Goal: Check status: Check status

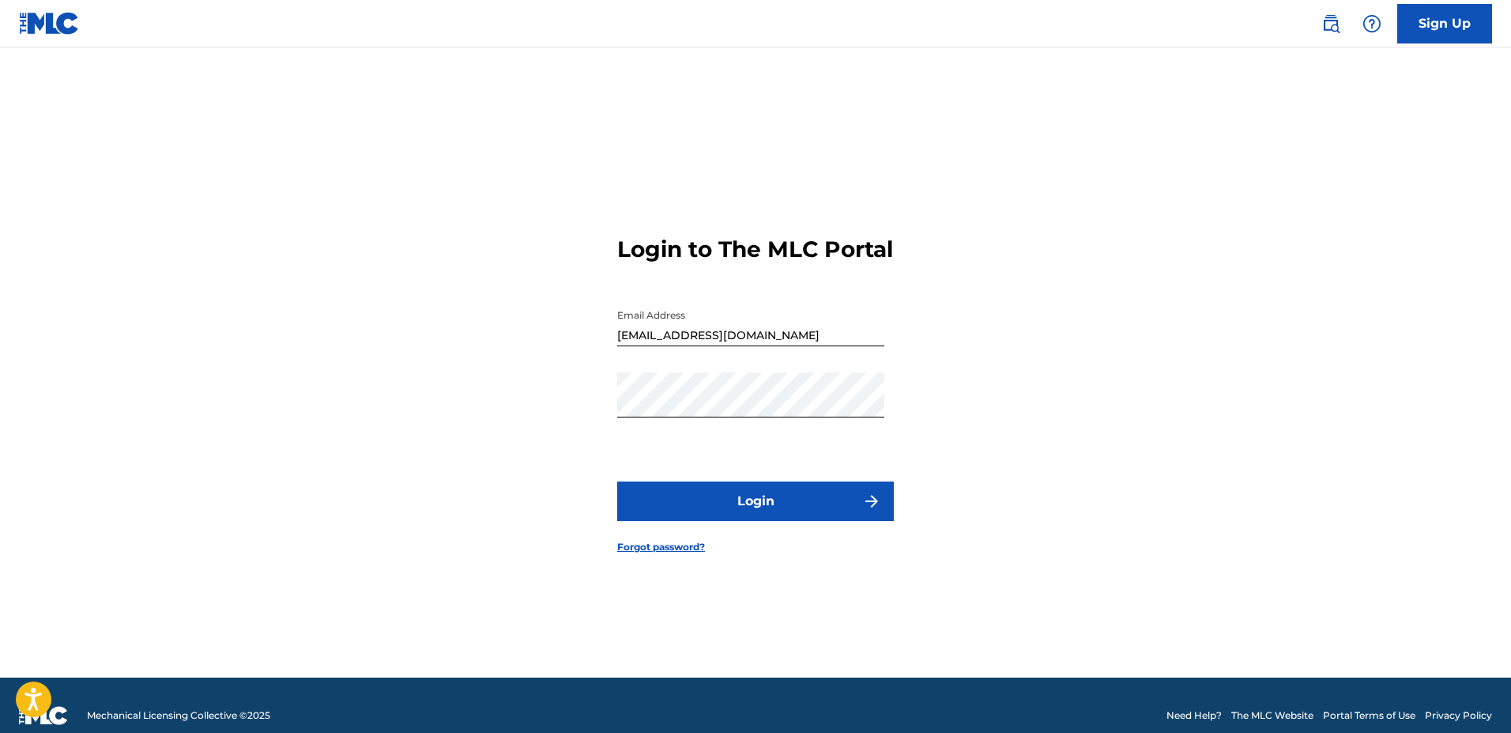
click at [778, 508] on button "Login" at bounding box center [755, 501] width 277 height 40
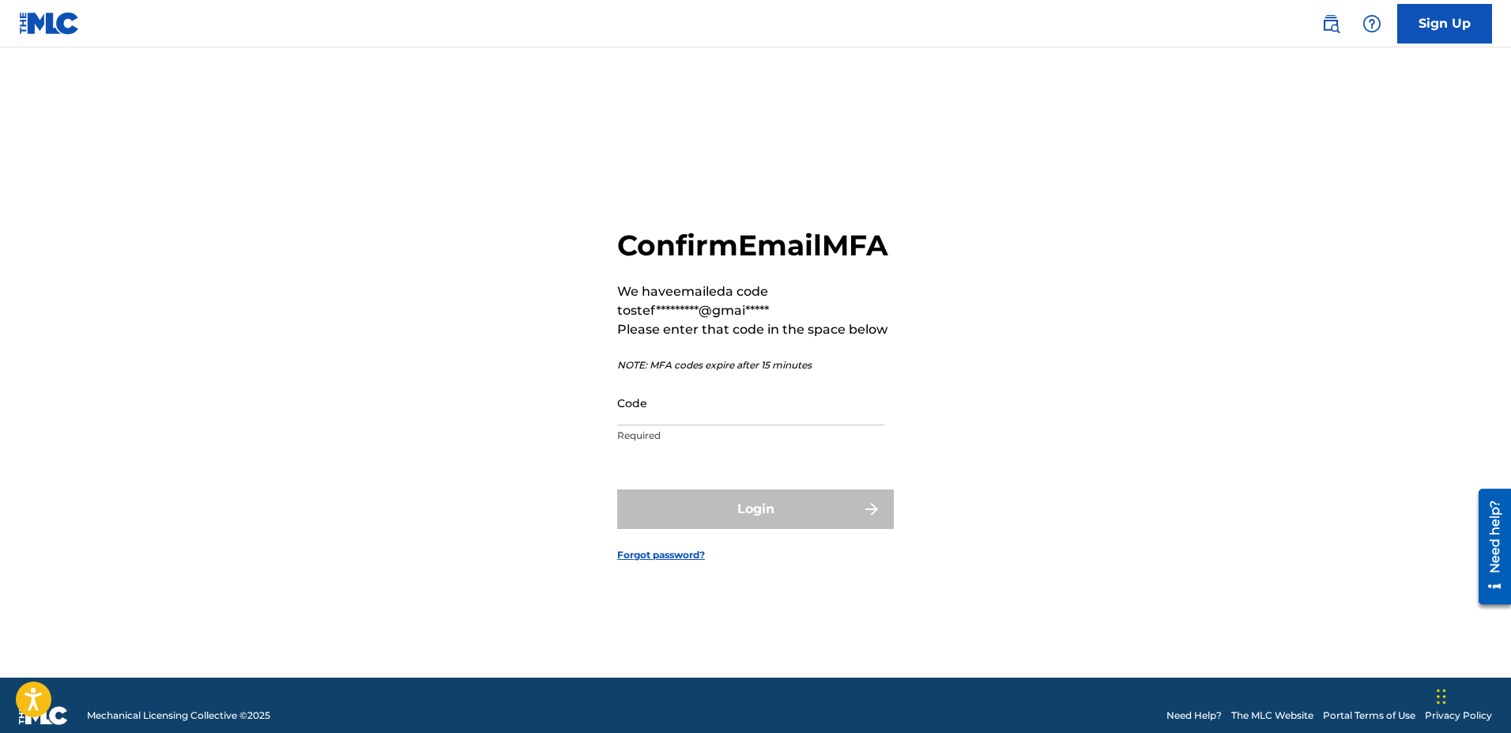
click at [695, 425] on input "Code" at bounding box center [750, 402] width 267 height 45
paste input "872928"
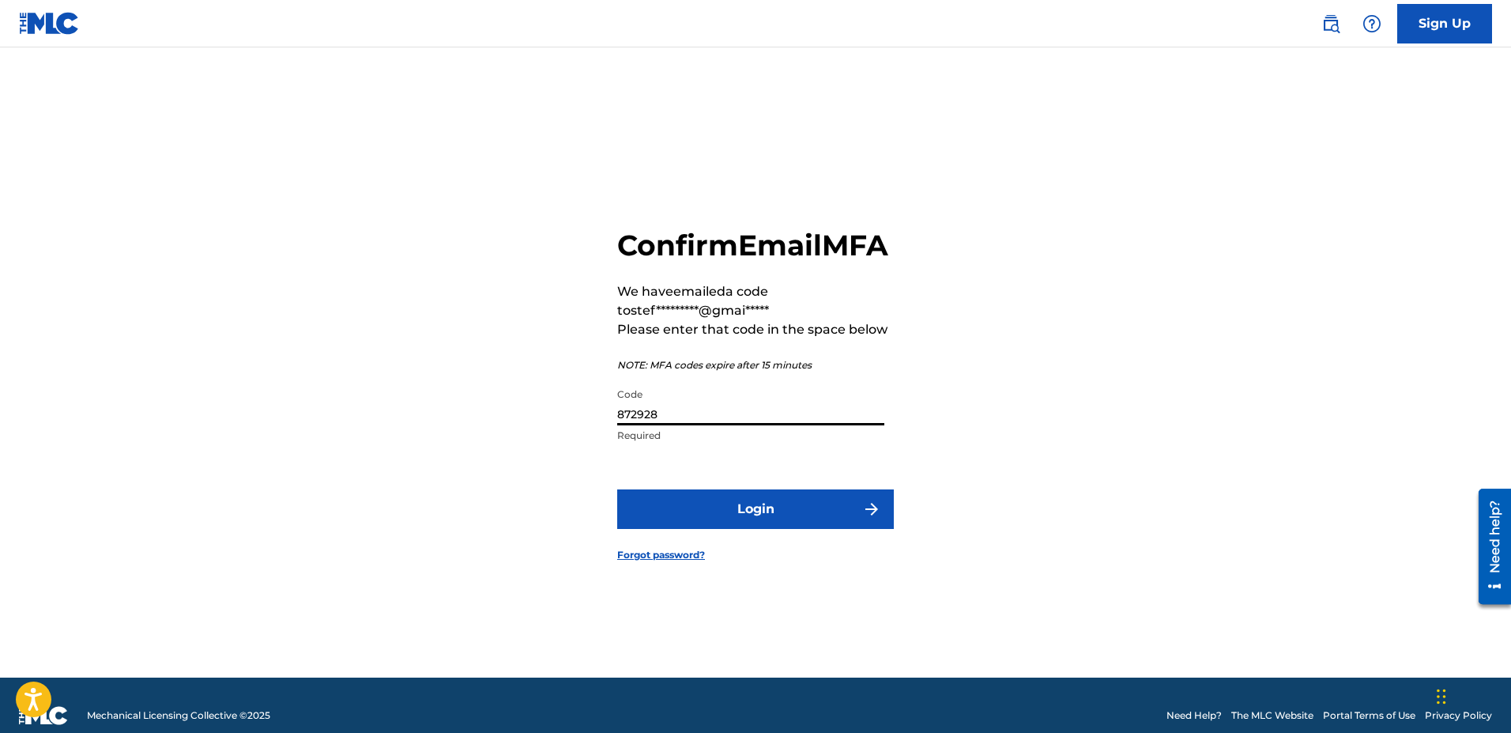
type input "872928"
click at [743, 522] on button "Login" at bounding box center [755, 509] width 277 height 40
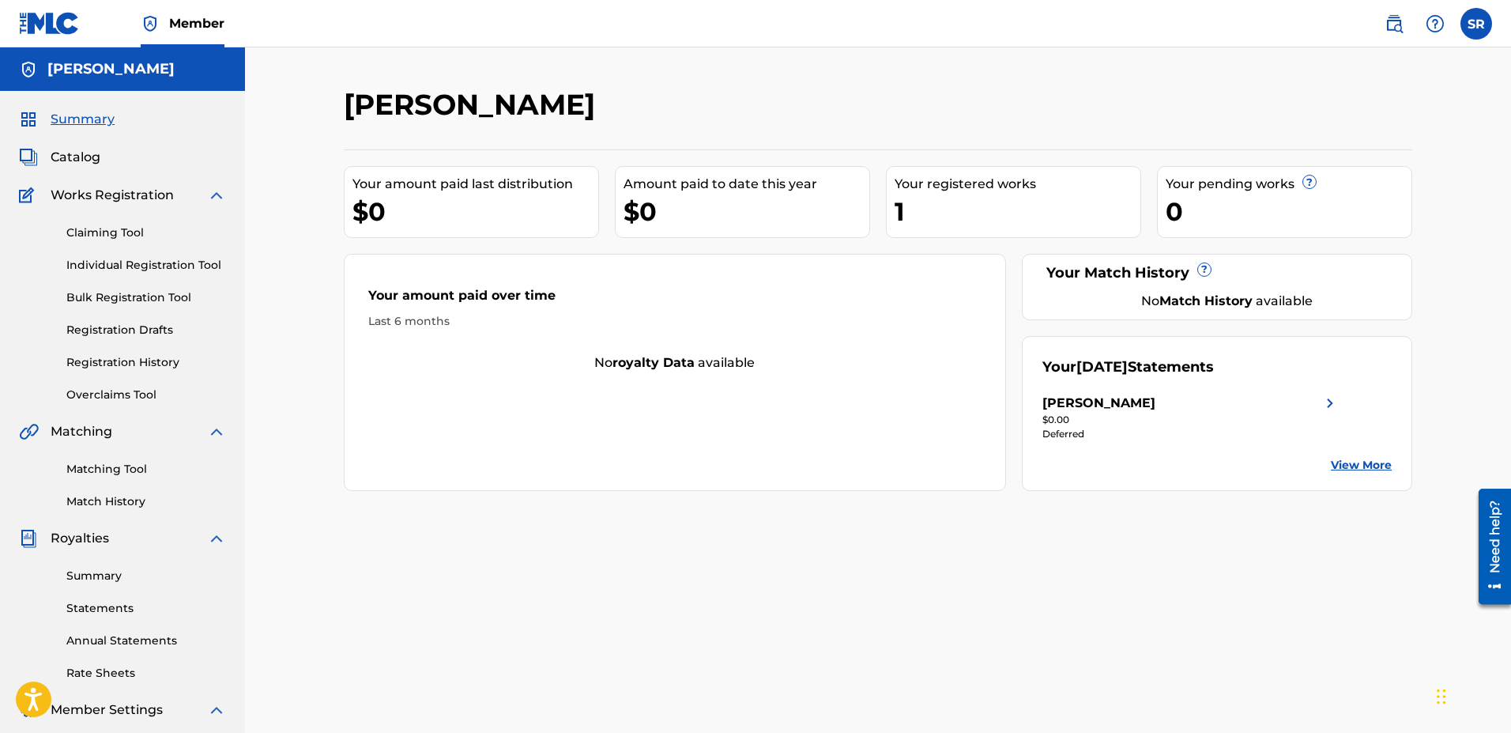
click at [111, 575] on link "Summary" at bounding box center [146, 576] width 160 height 17
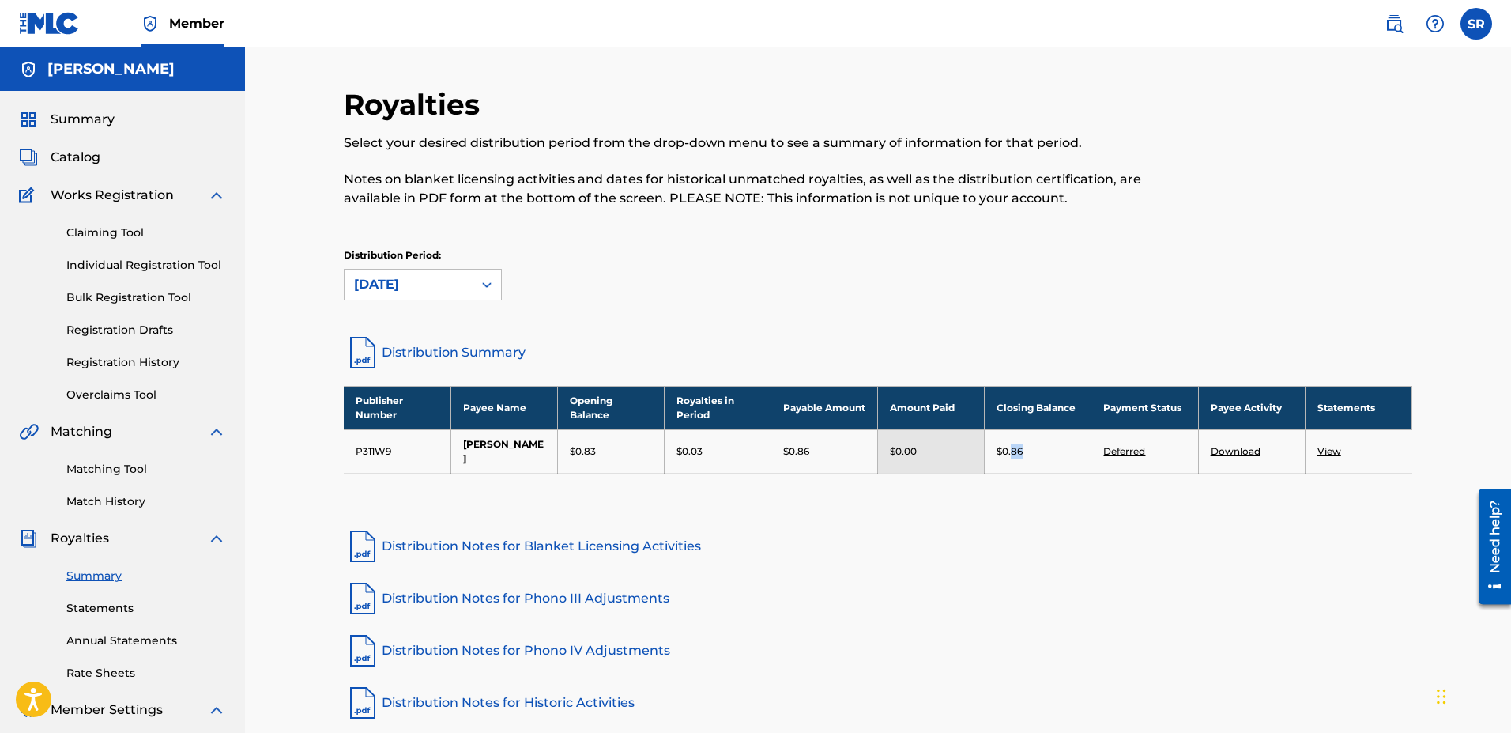
drag, startPoint x: 1015, startPoint y: 441, endPoint x: 1050, endPoint y: 459, distance: 39.2
click at [1050, 457] on td "$0.86" at bounding box center [1038, 450] width 107 height 43
click at [1050, 459] on div "Publisher Number Payee Name Opening Balance Royalties in Period Payable Amount …" at bounding box center [878, 449] width 1069 height 127
